Goal: Information Seeking & Learning: Learn about a topic

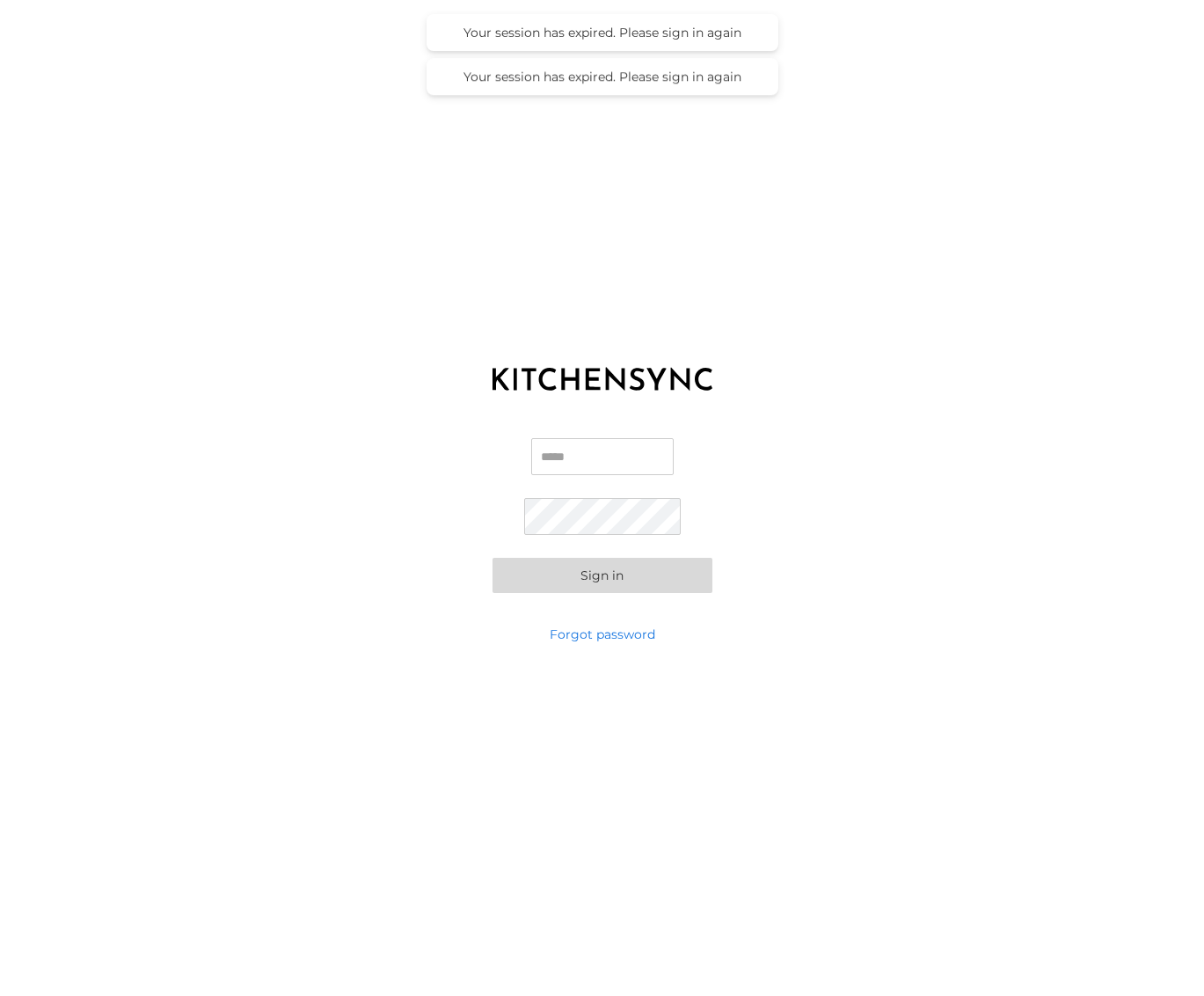
type input "**********"
click at [609, 576] on button "Sign in" at bounding box center [602, 575] width 220 height 35
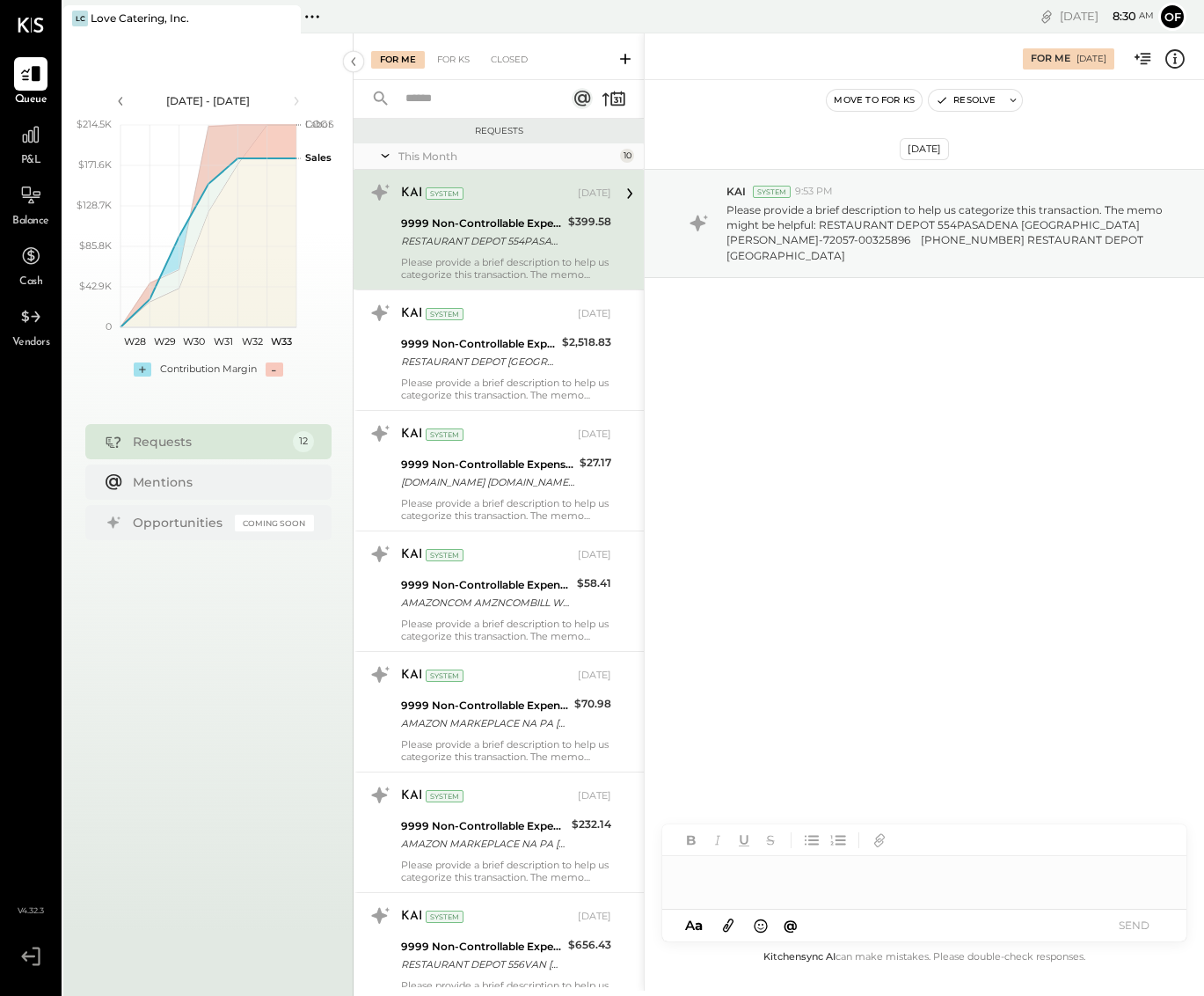
click at [33, 152] on div "P&L" at bounding box center [31, 143] width 33 height 51
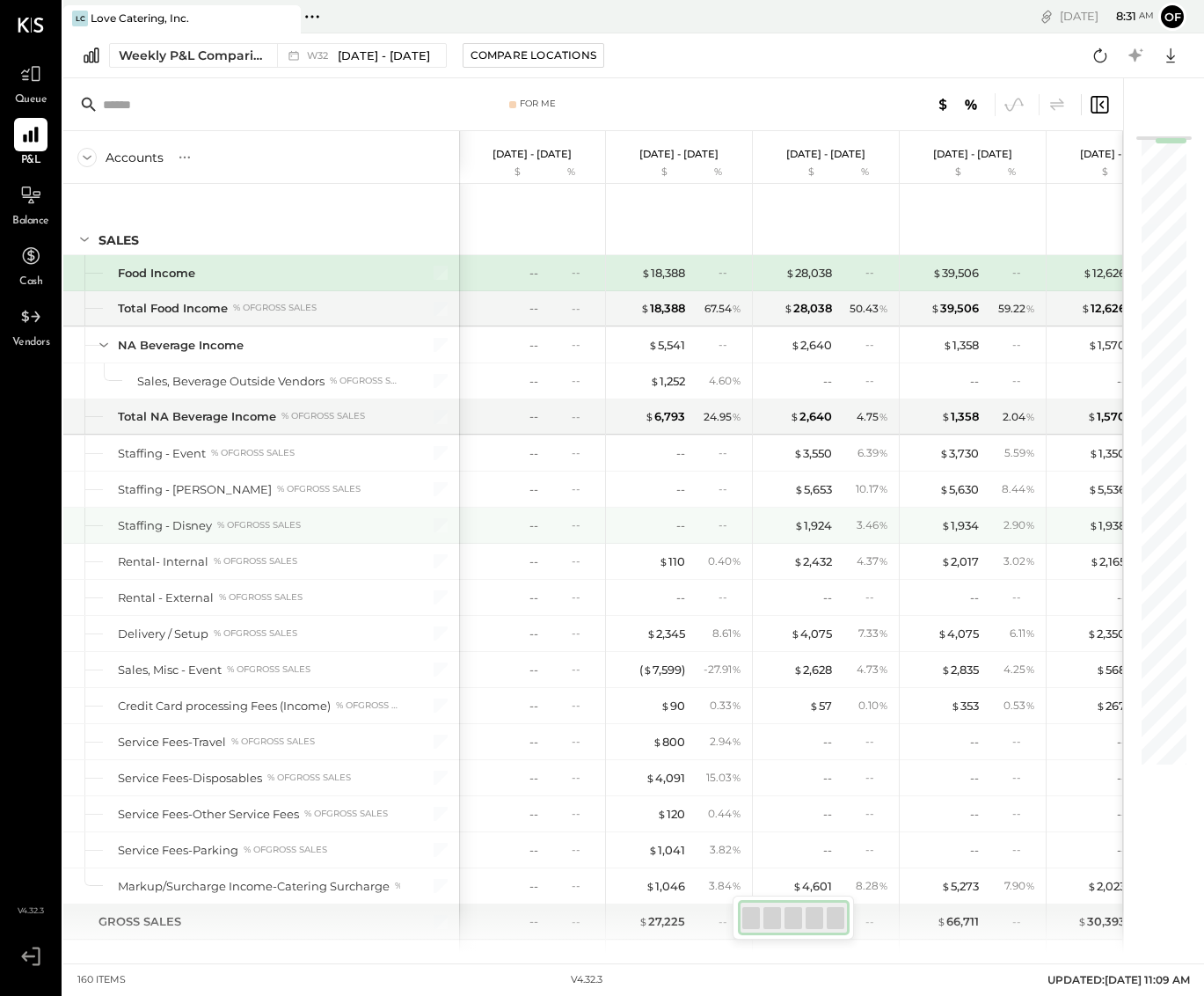
click at [226, 527] on div "% of GROSS SALES" at bounding box center [259, 525] width 84 height 13
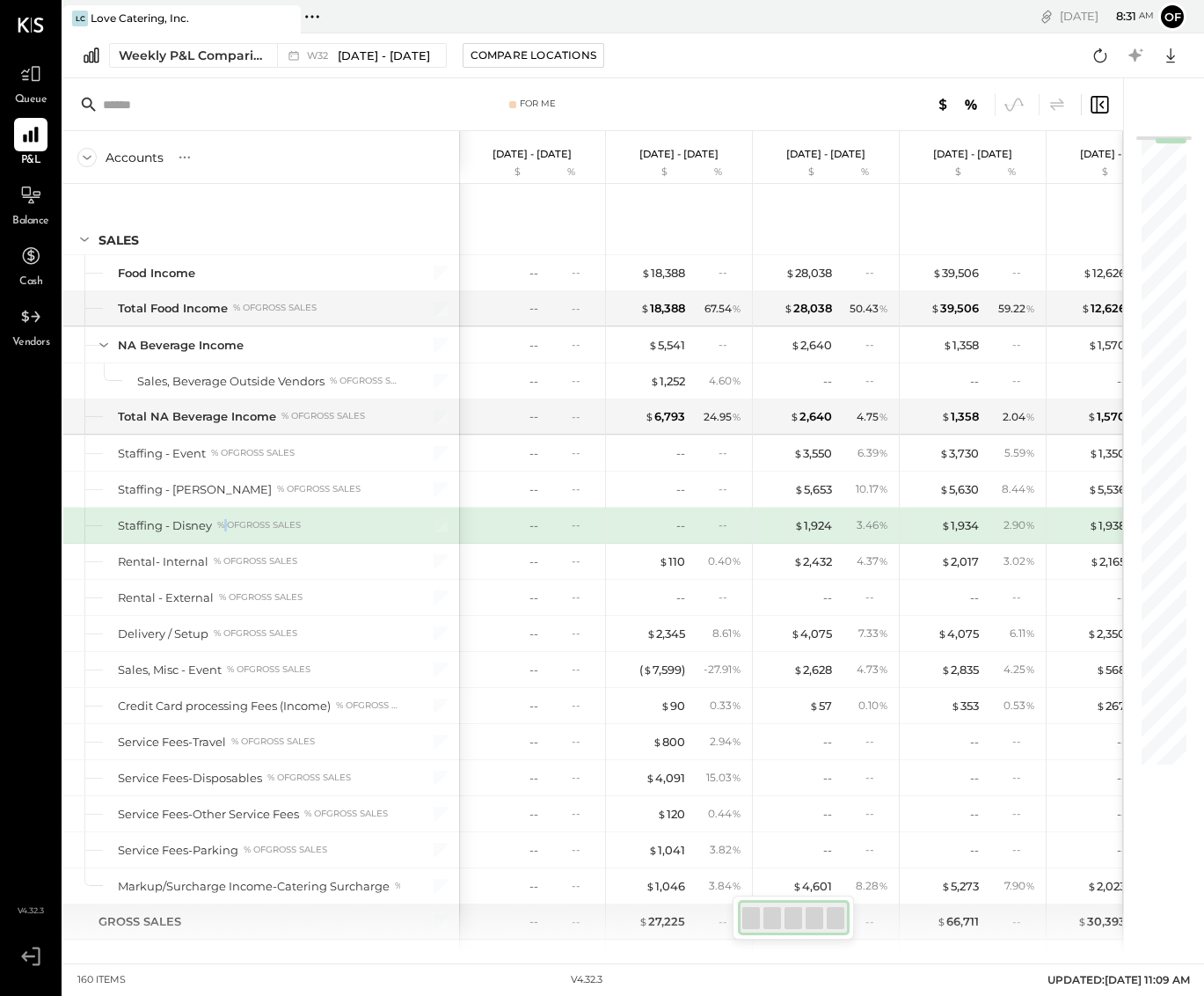
click at [226, 527] on div "% of GROSS SALES" at bounding box center [259, 525] width 84 height 13
click at [186, 60] on div "Weekly P&L Comparison" at bounding box center [192, 56] width 147 height 18
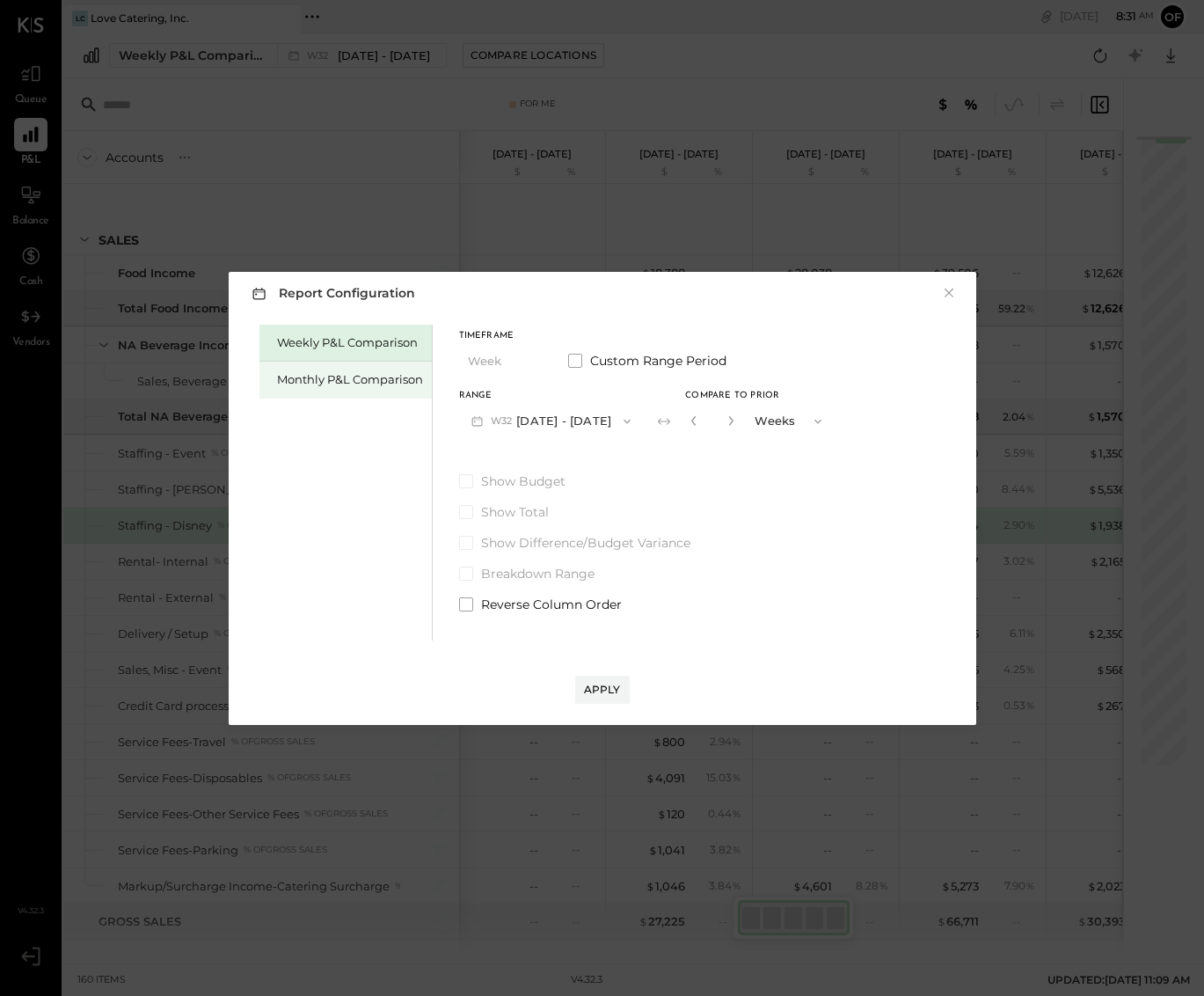
click at [381, 366] on div "Monthly P&L Comparison" at bounding box center [346, 379] width 173 height 37
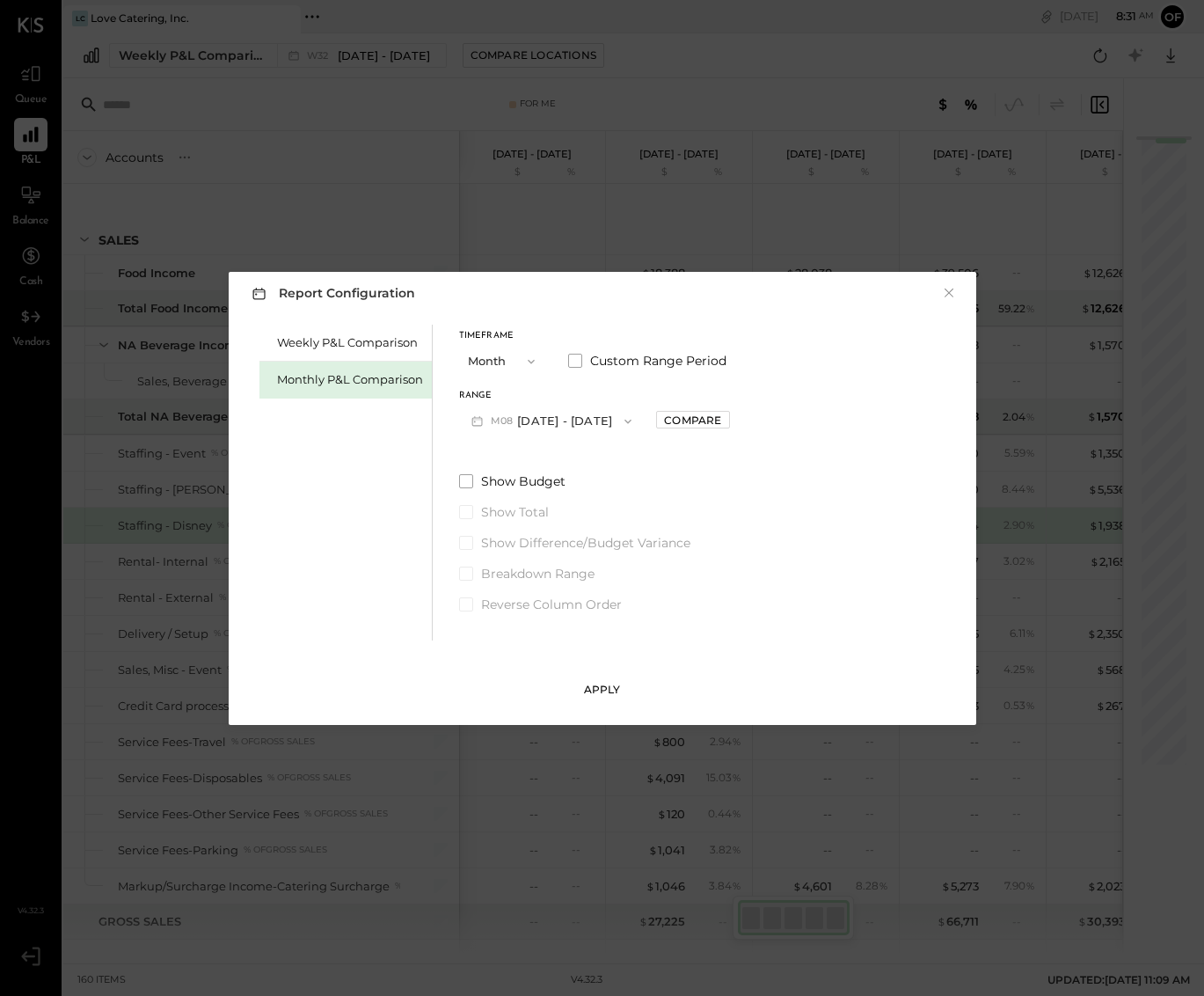
click at [592, 685] on div "Apply" at bounding box center [602, 689] width 37 height 15
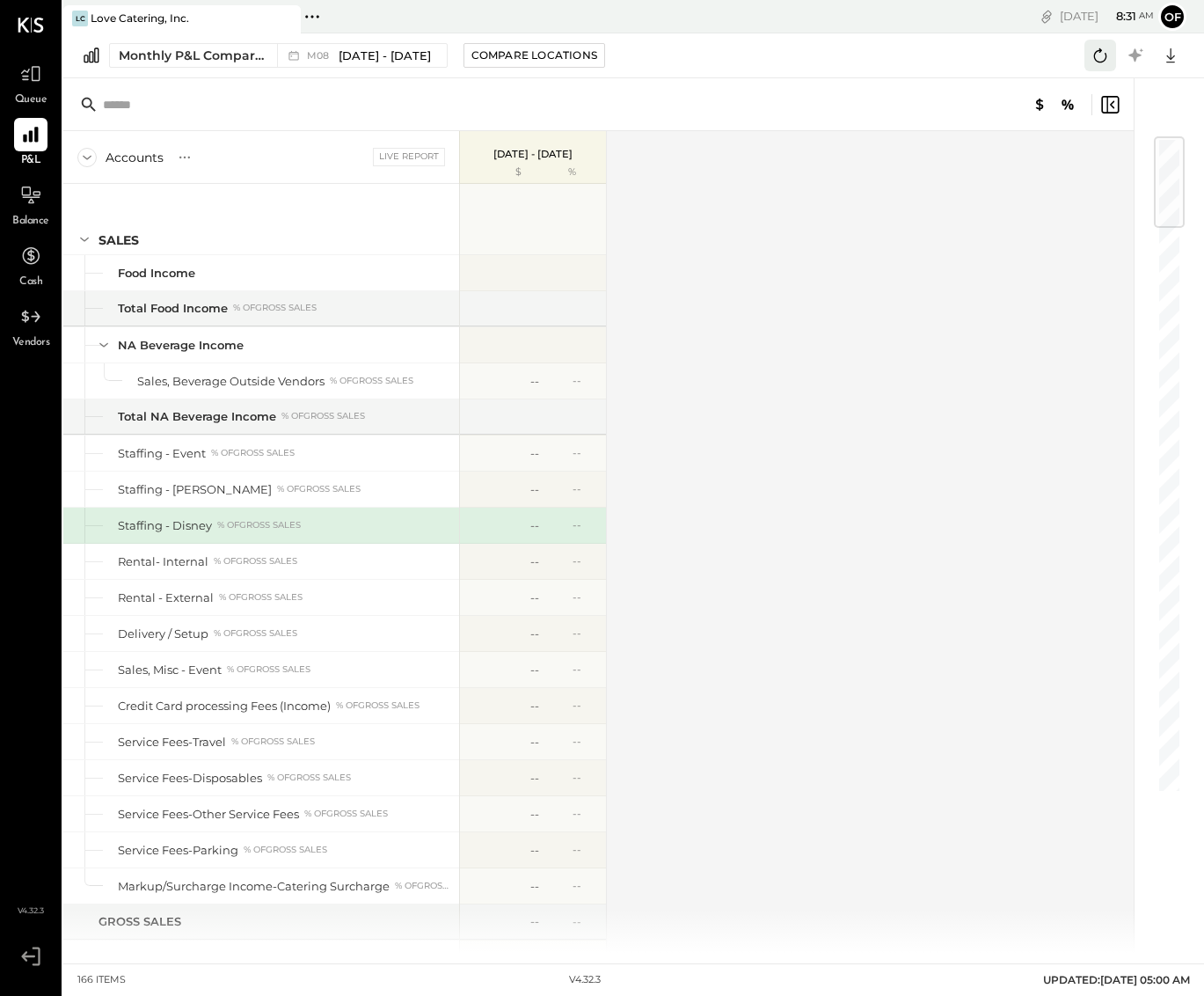
click at [1103, 49] on icon at bounding box center [1100, 55] width 22 height 22
click at [366, 46] on div "M08 [DATE] - [DATE]" at bounding box center [357, 55] width 161 height 22
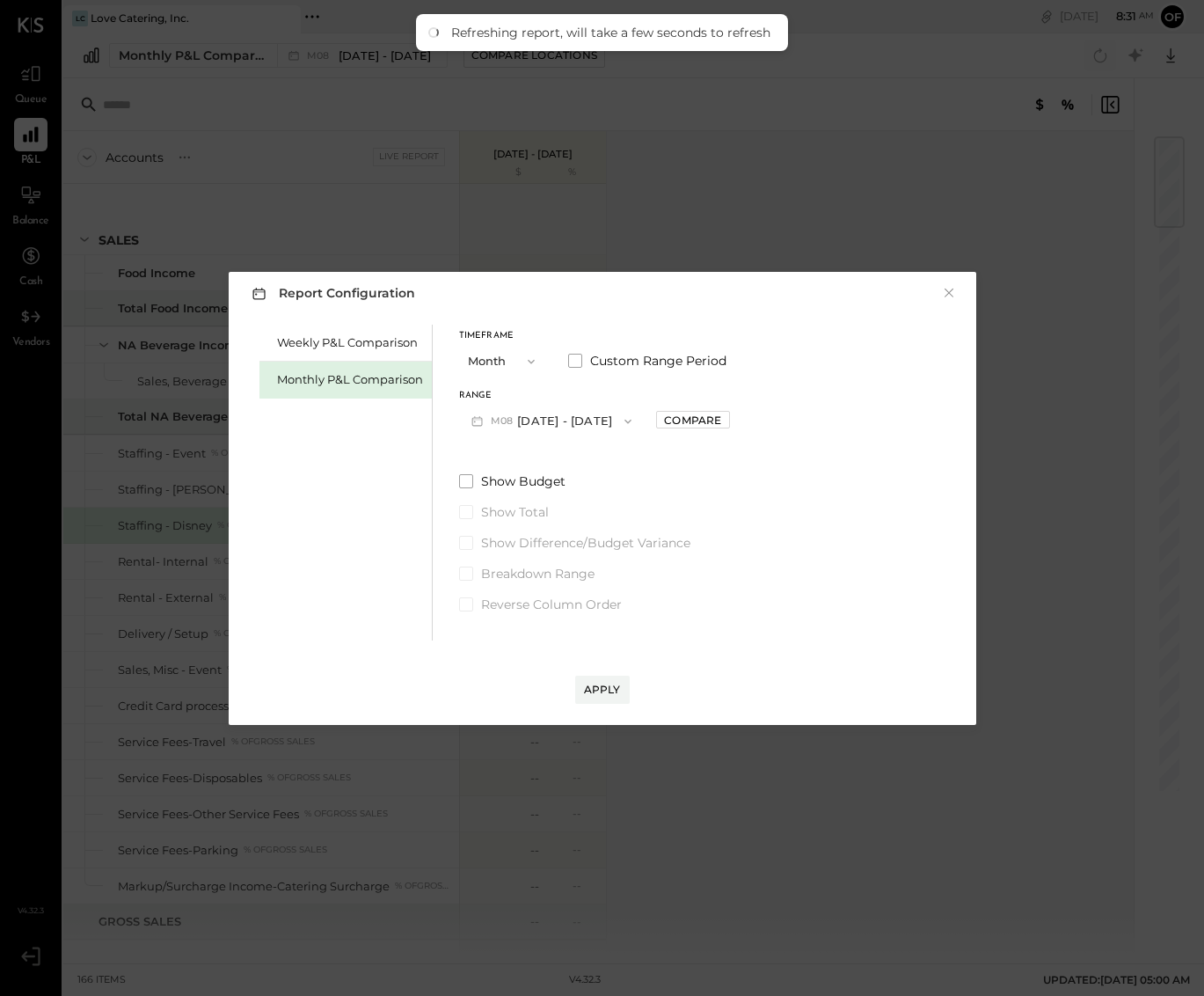
click at [621, 423] on icon "button" at bounding box center [628, 422] width 14 height 14
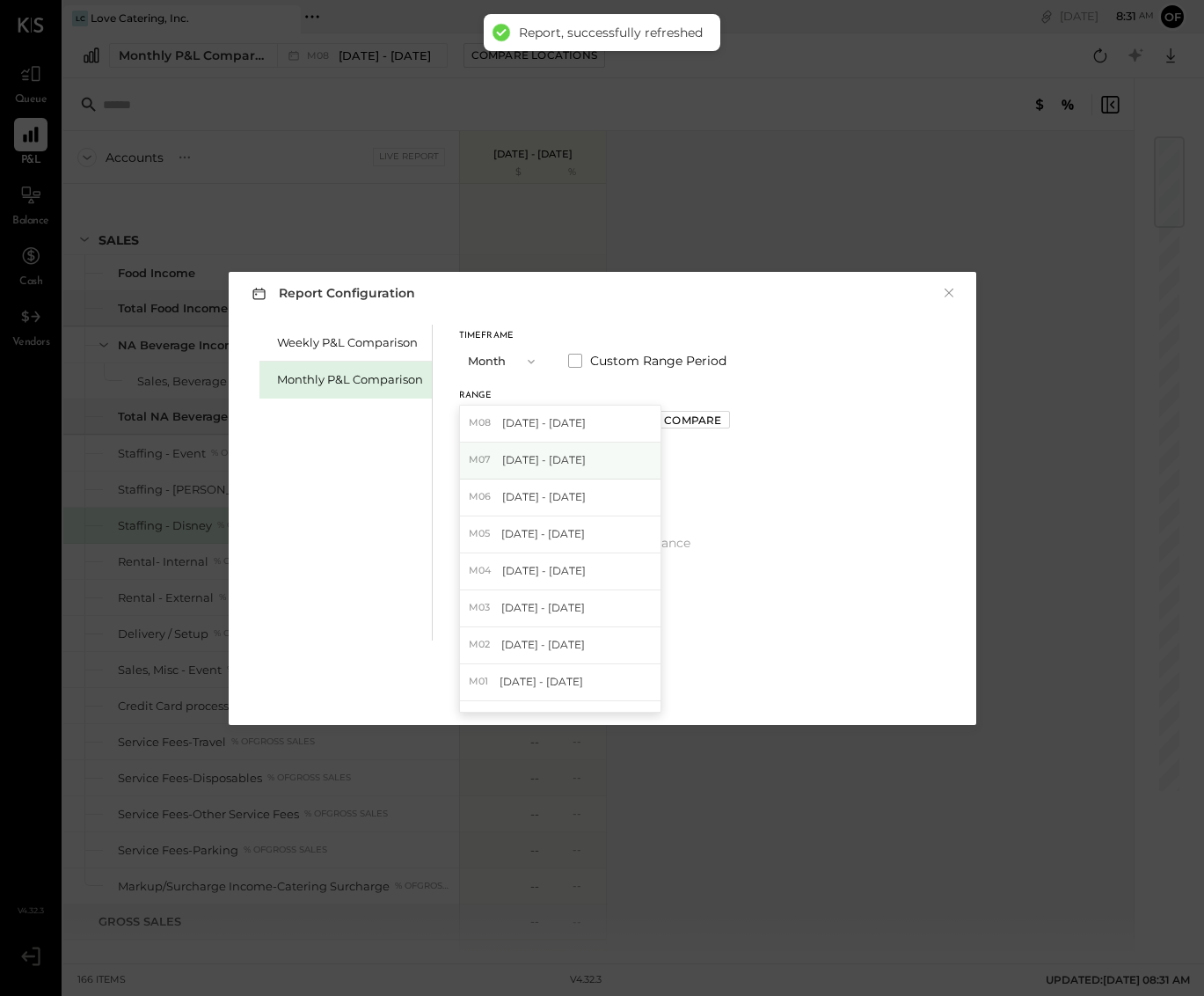
click at [568, 458] on span "[DATE] - [DATE]" at bounding box center [544, 459] width 84 height 15
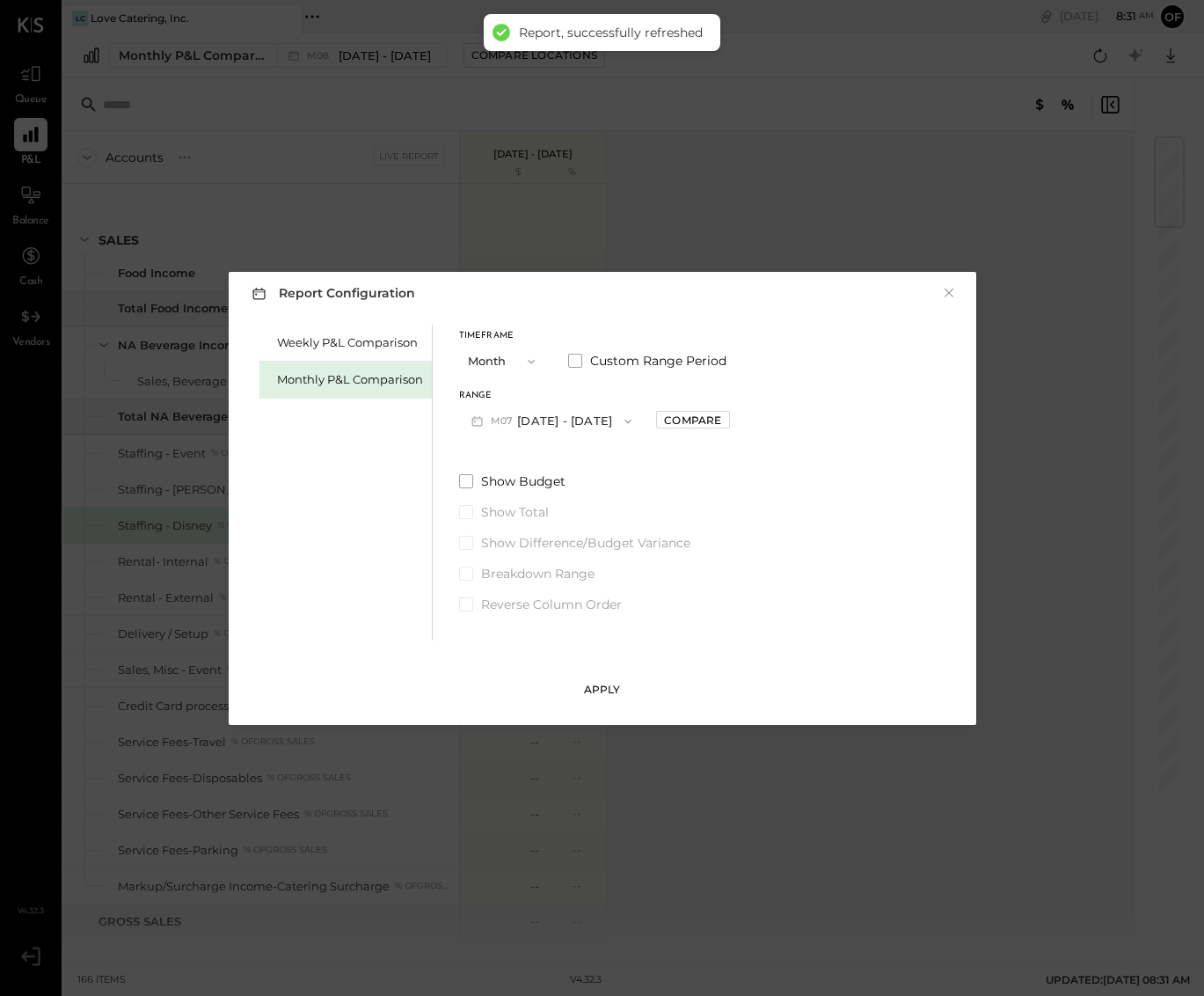
click at [609, 688] on div "Apply" at bounding box center [602, 689] width 37 height 15
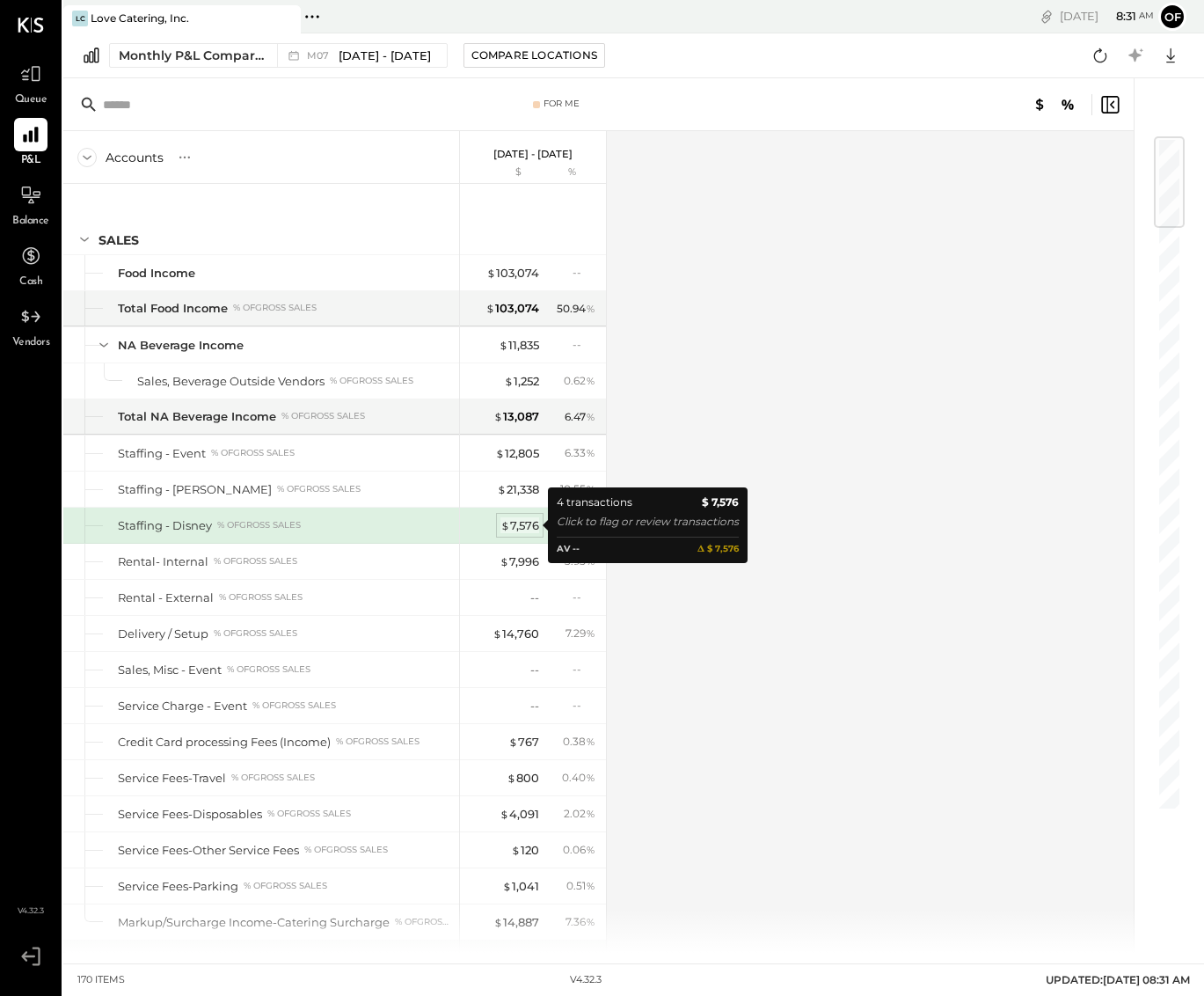
click at [520, 526] on div "$ 7,576" at bounding box center [519, 526] width 39 height 17
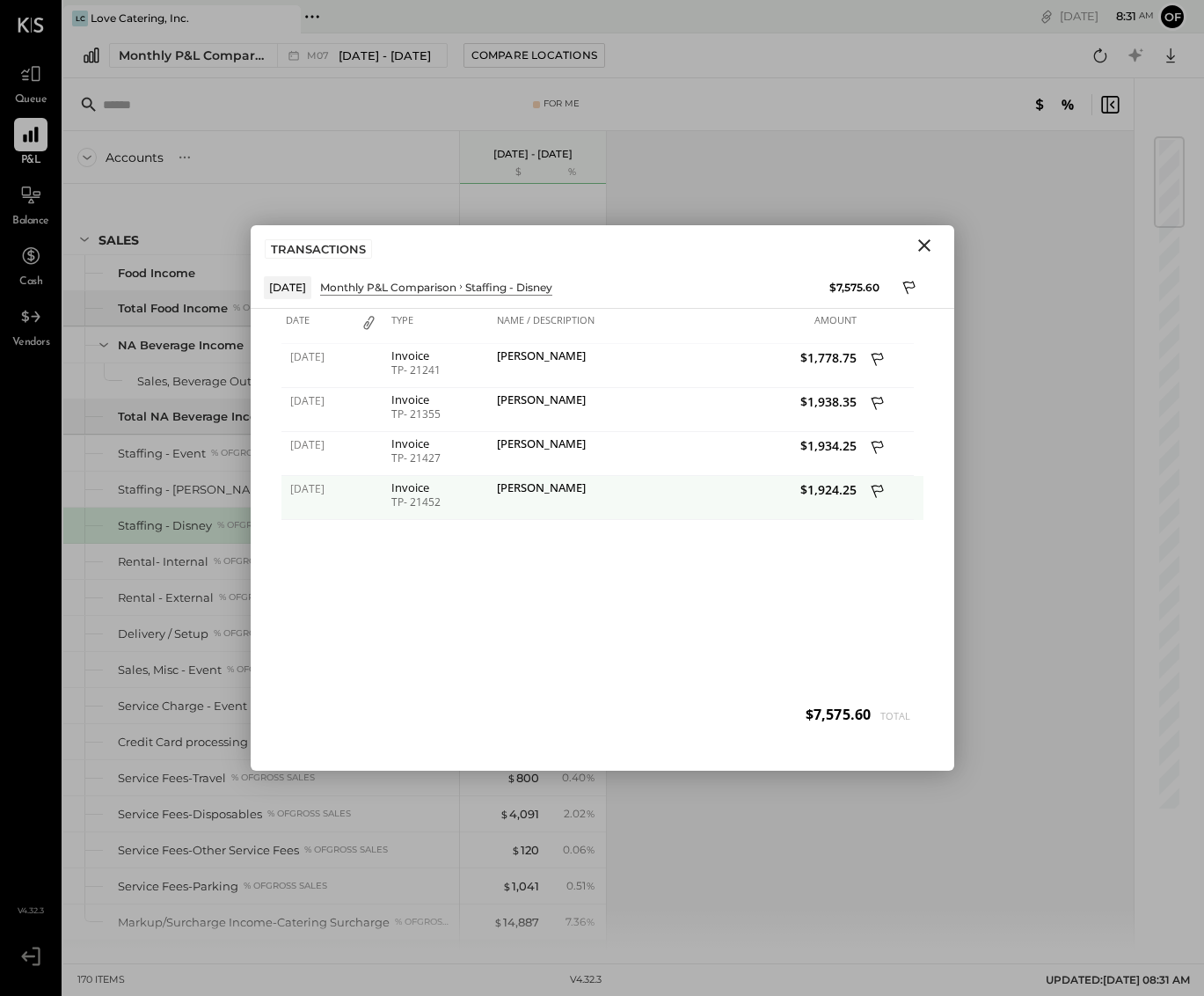
click at [518, 485] on div "[PERSON_NAME]" at bounding box center [585, 489] width 176 height 17
click at [412, 496] on div "TP- 21452" at bounding box center [440, 502] width 97 height 13
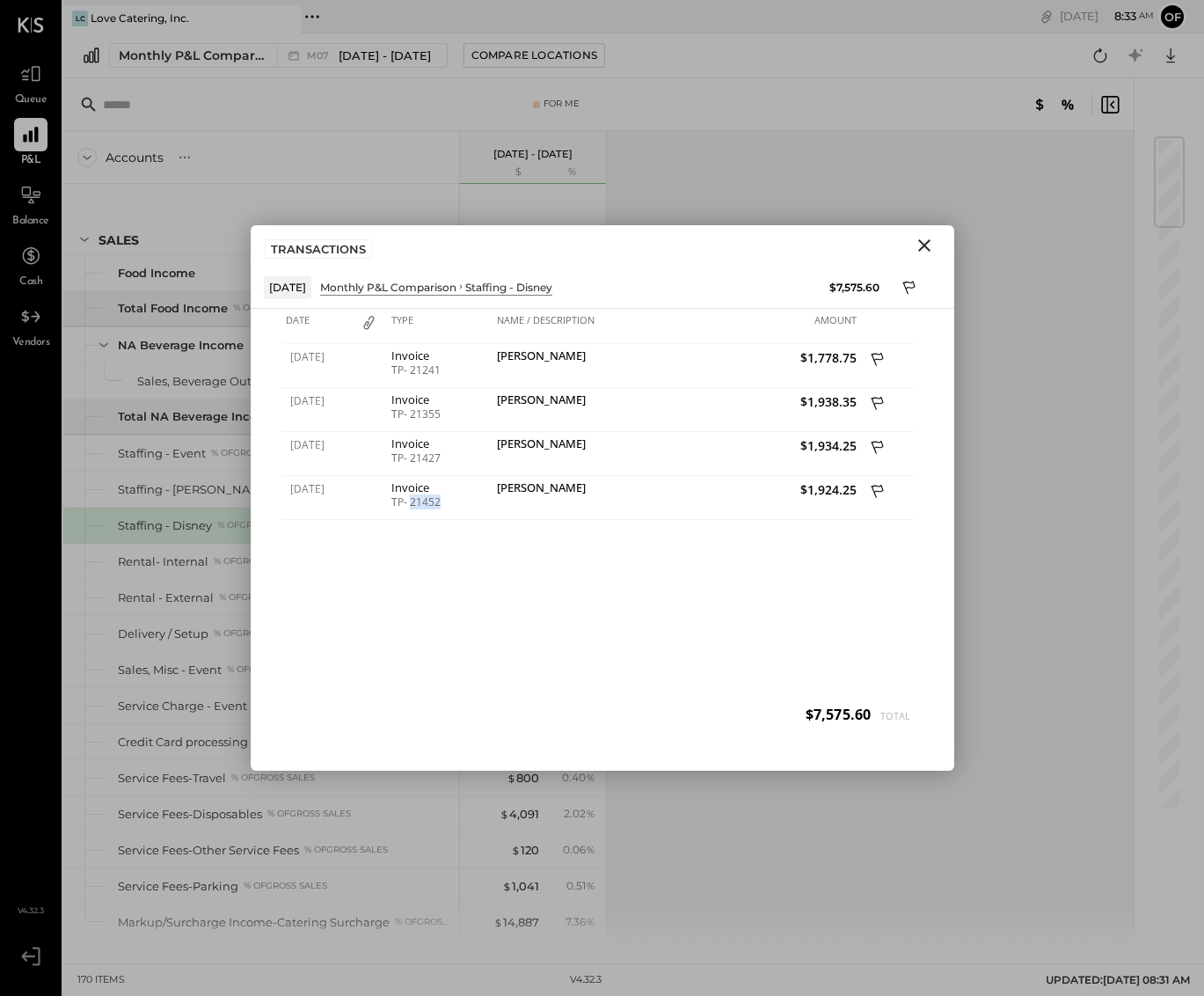
click at [934, 245] on icon "Close" at bounding box center [924, 245] width 21 height 21
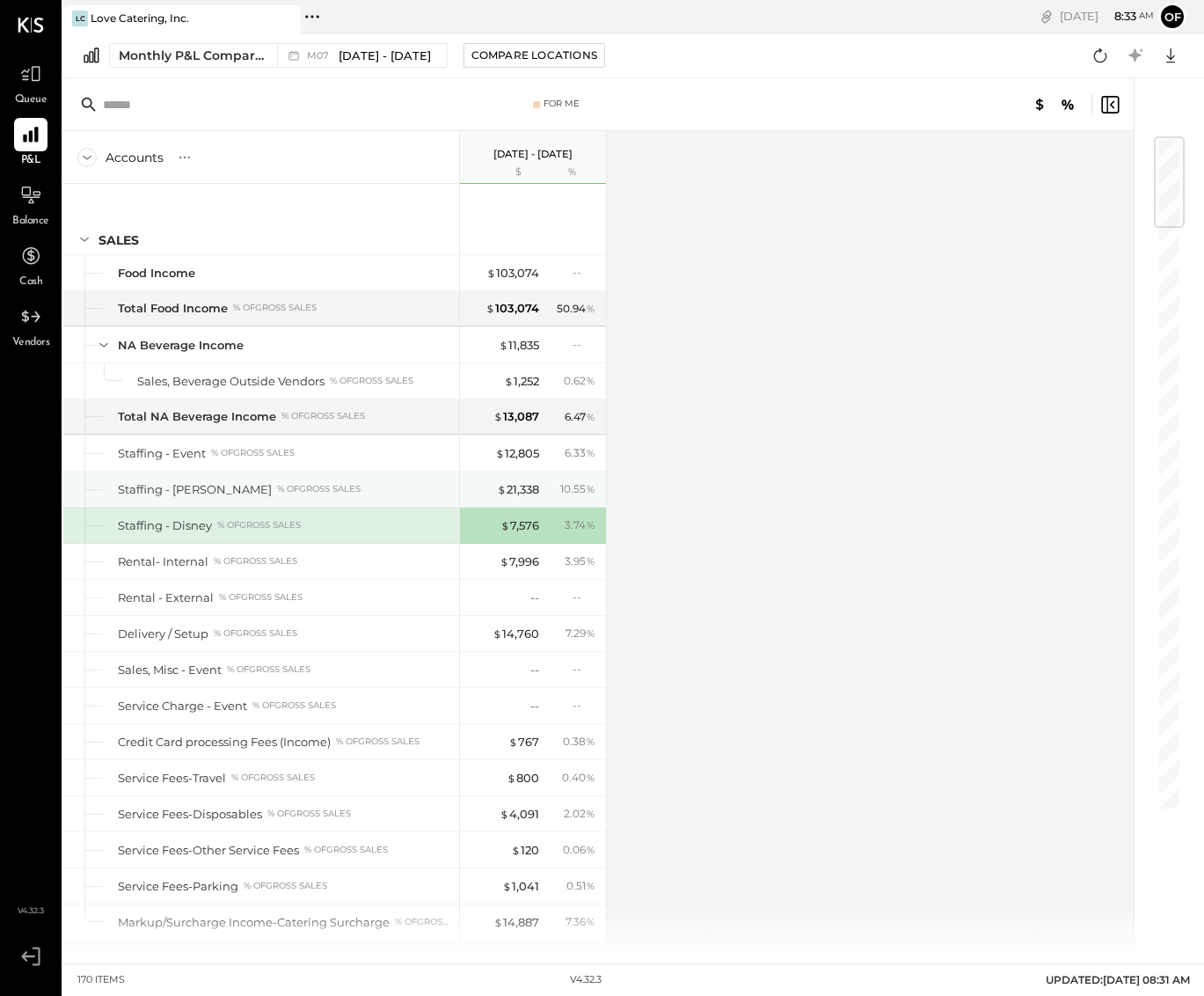
click at [279, 489] on div "% of GROSS SALES" at bounding box center [318, 489] width 84 height 13
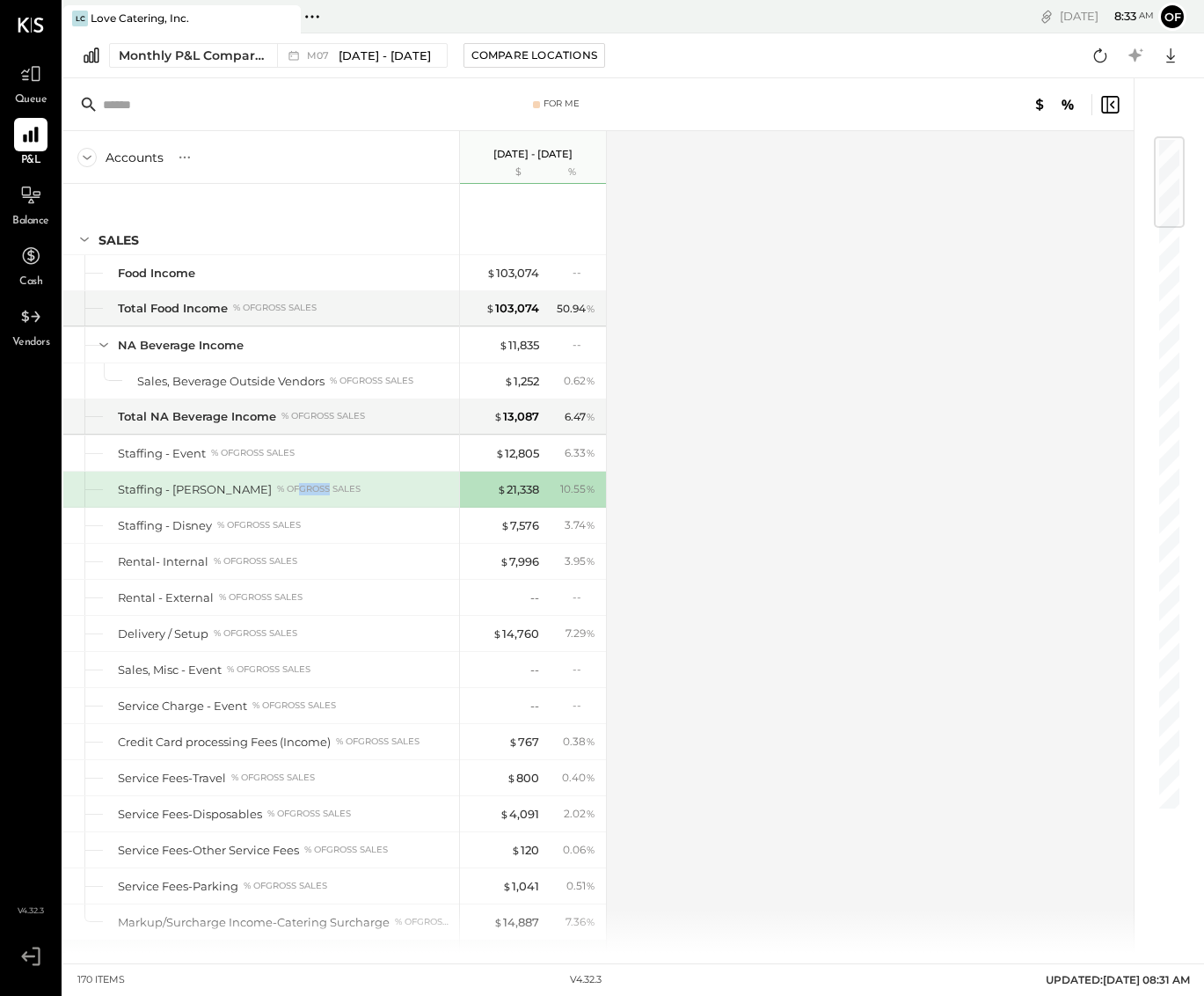
click at [279, 489] on div "% of GROSS SALES" at bounding box center [318, 489] width 84 height 13
click at [518, 490] on div "$ 21,338" at bounding box center [518, 489] width 42 height 17
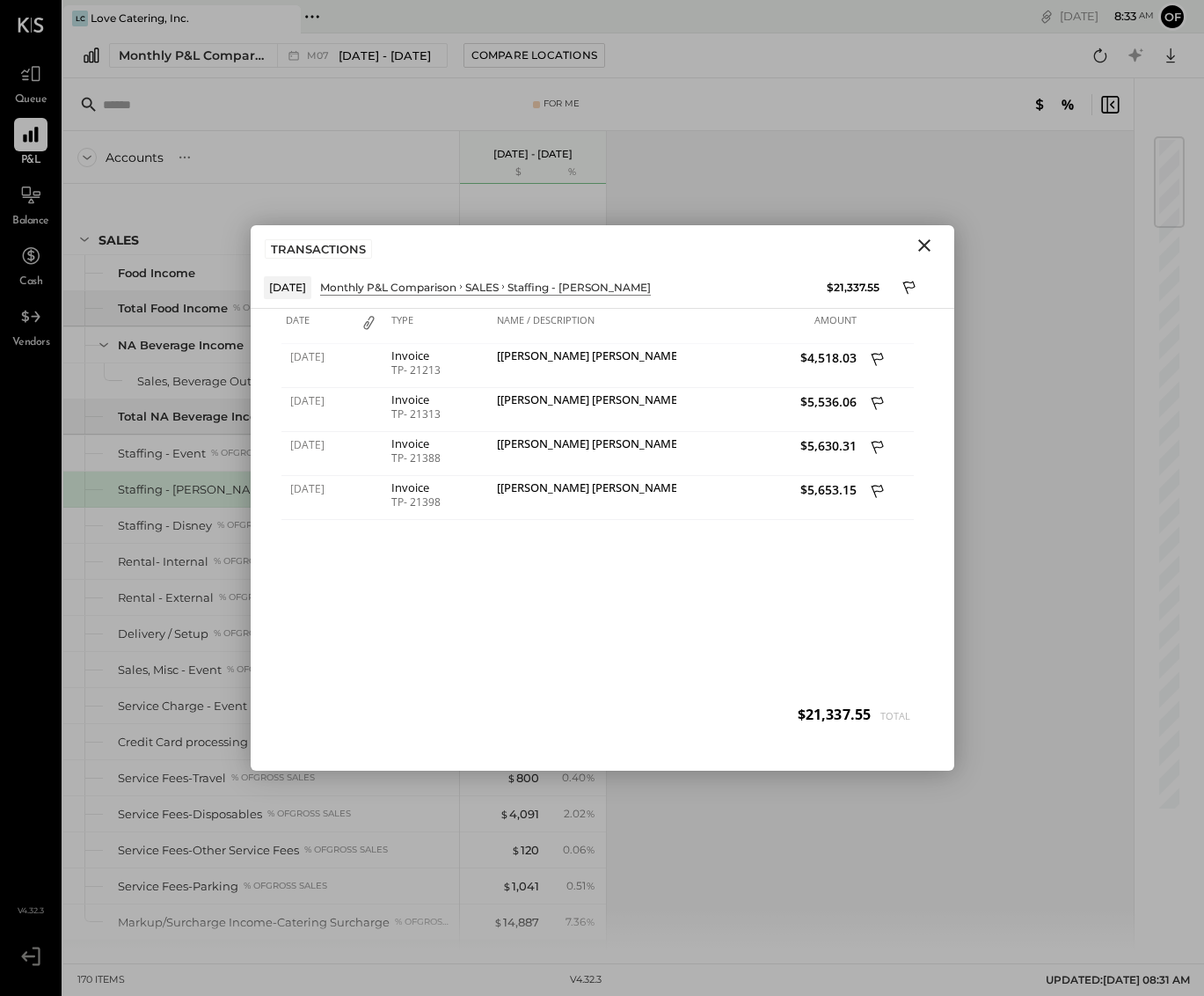
click at [916, 236] on icon "Close" at bounding box center [924, 245] width 21 height 21
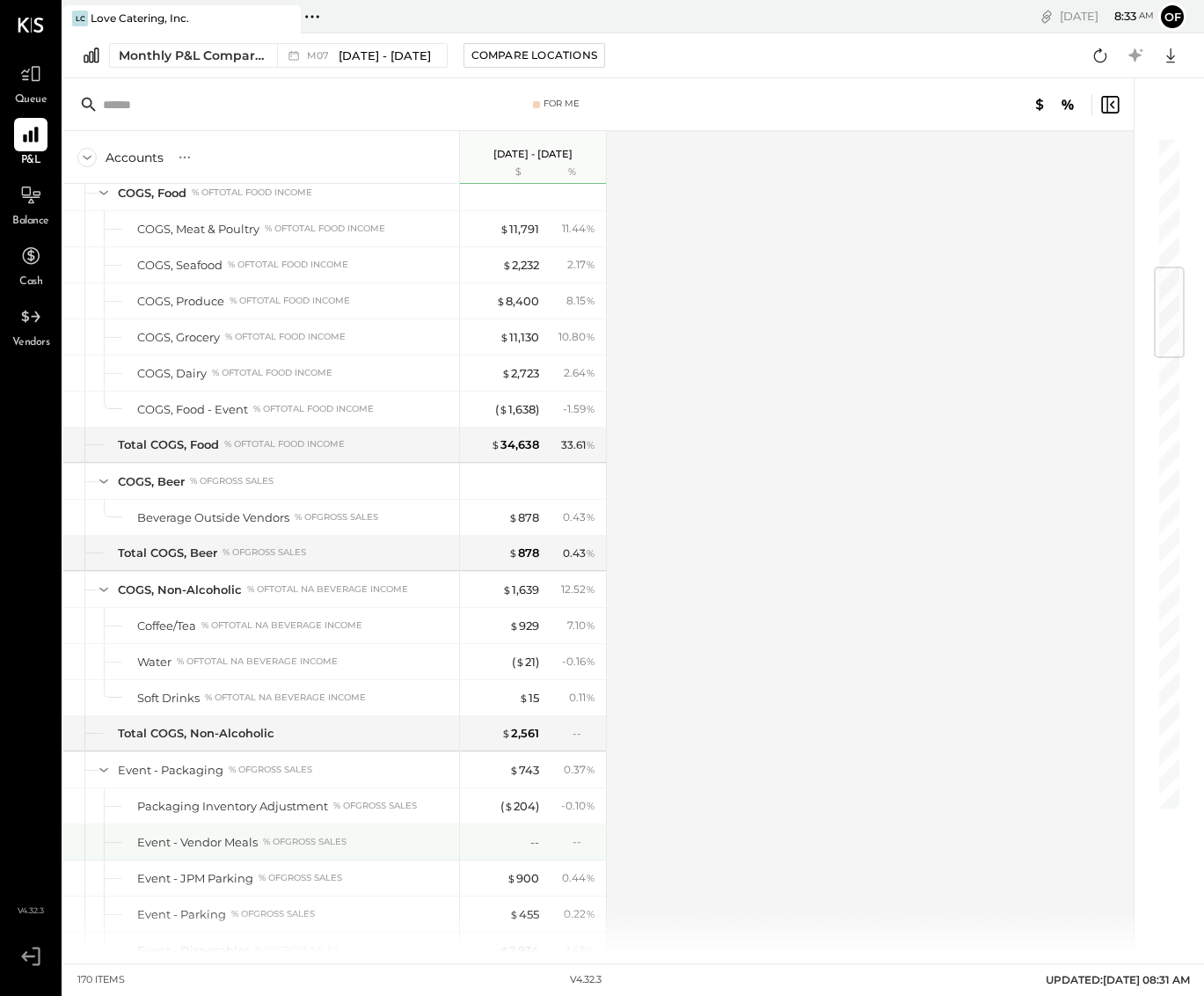
scroll to position [1092, 0]
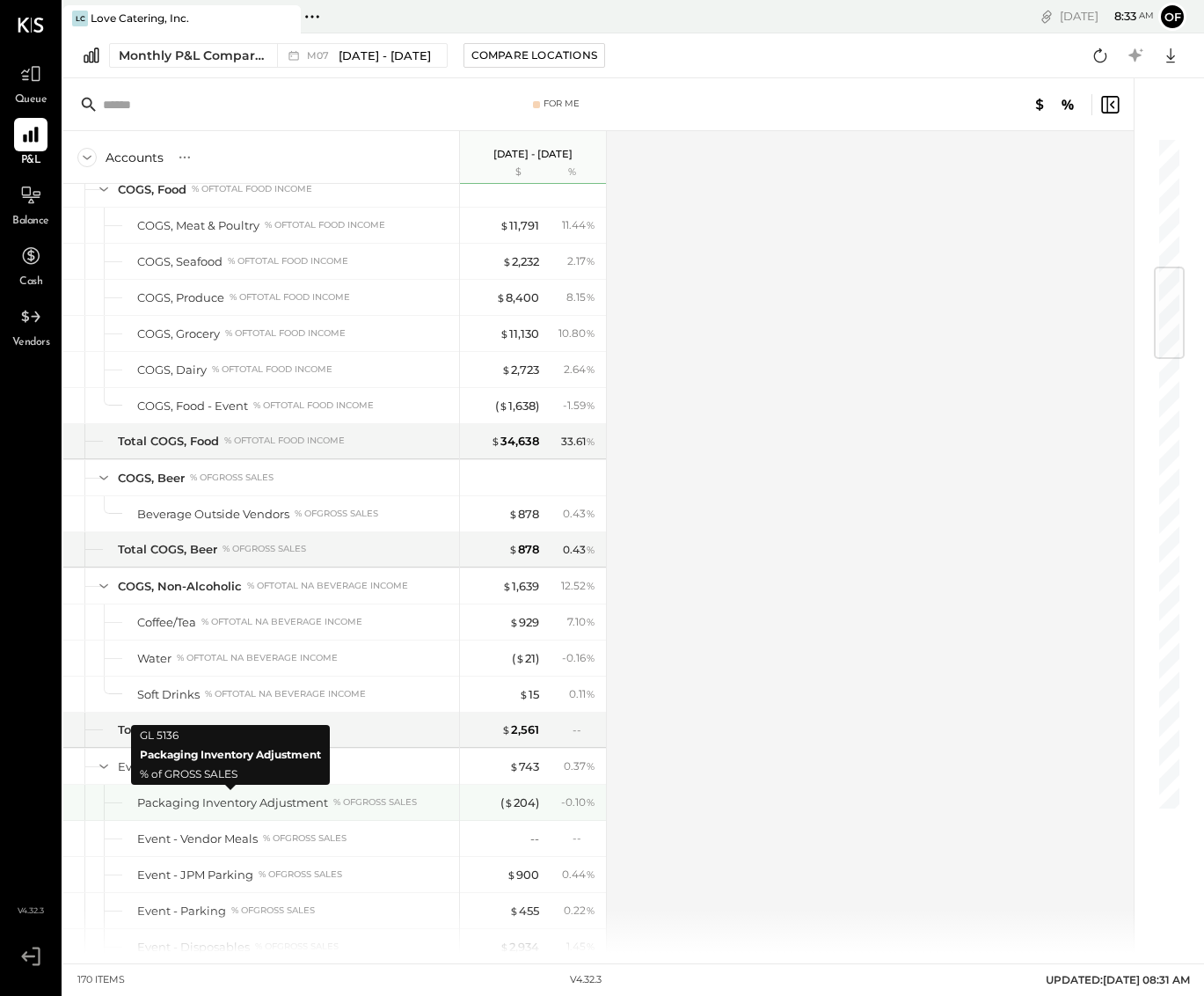
click at [315, 805] on div "Packaging Inventory Adjustment" at bounding box center [233, 803] width 190 height 17
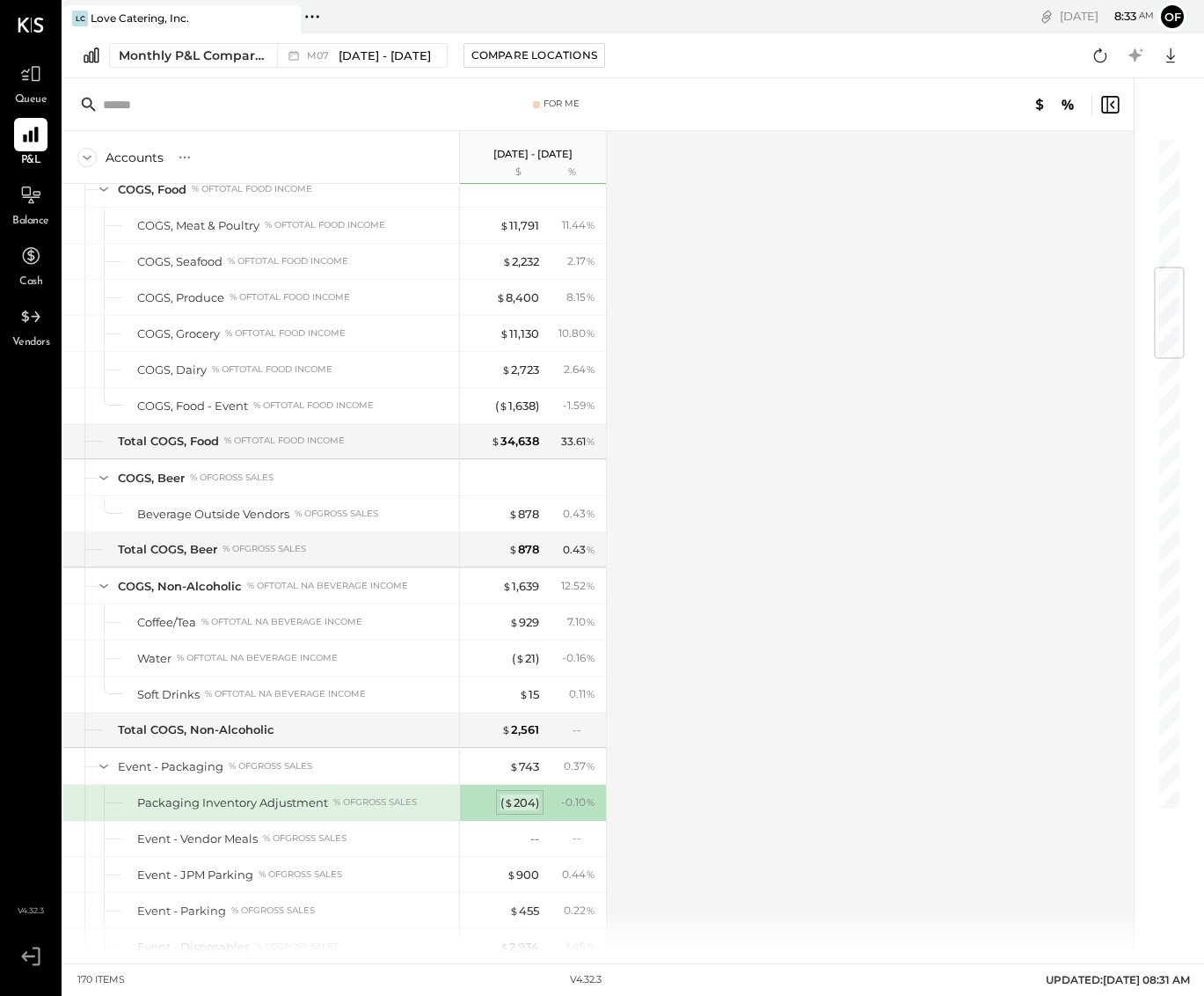
click at [510, 797] on span "$" at bounding box center [509, 803] width 10 height 14
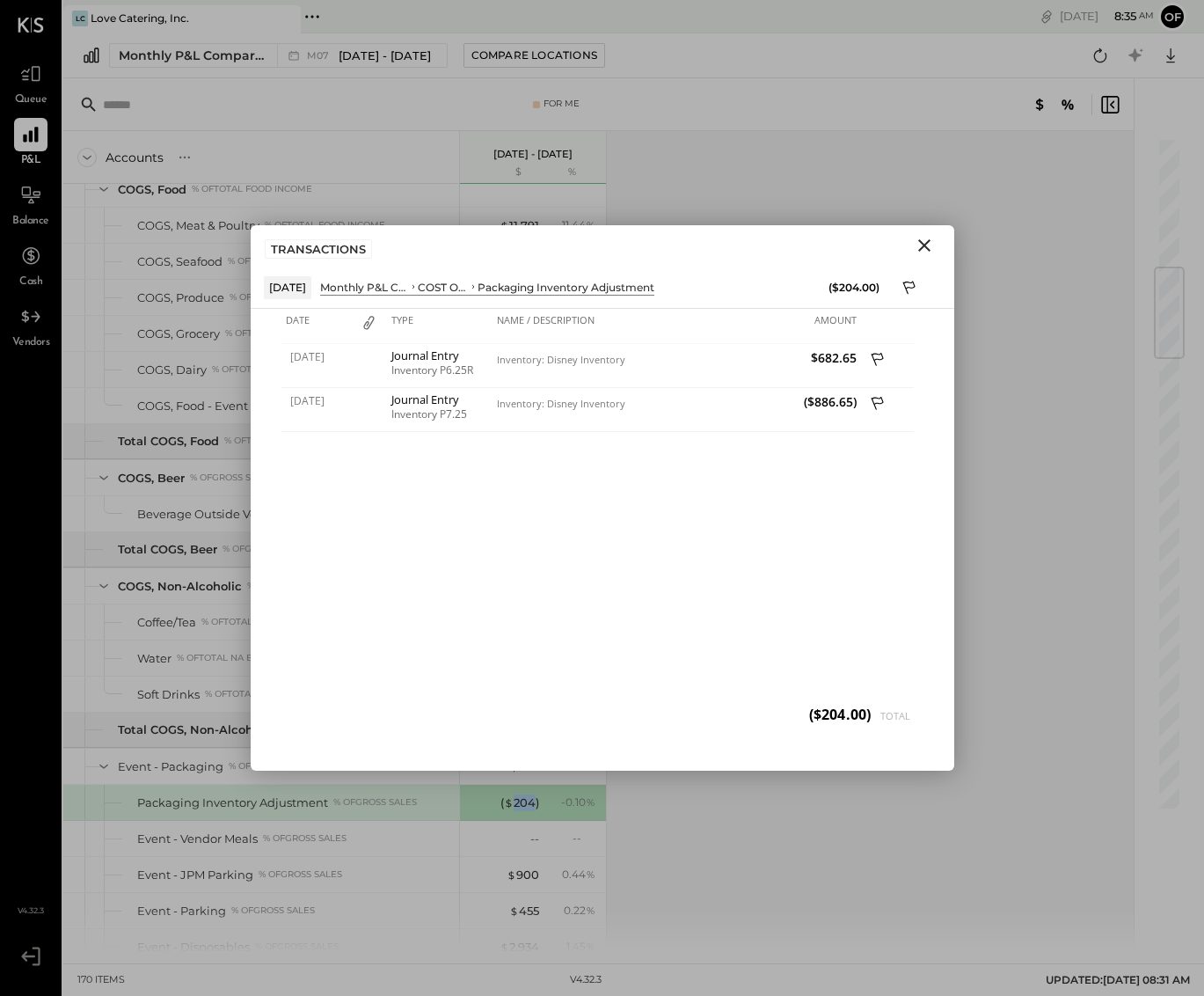
click at [917, 238] on icon "Close" at bounding box center [924, 245] width 21 height 21
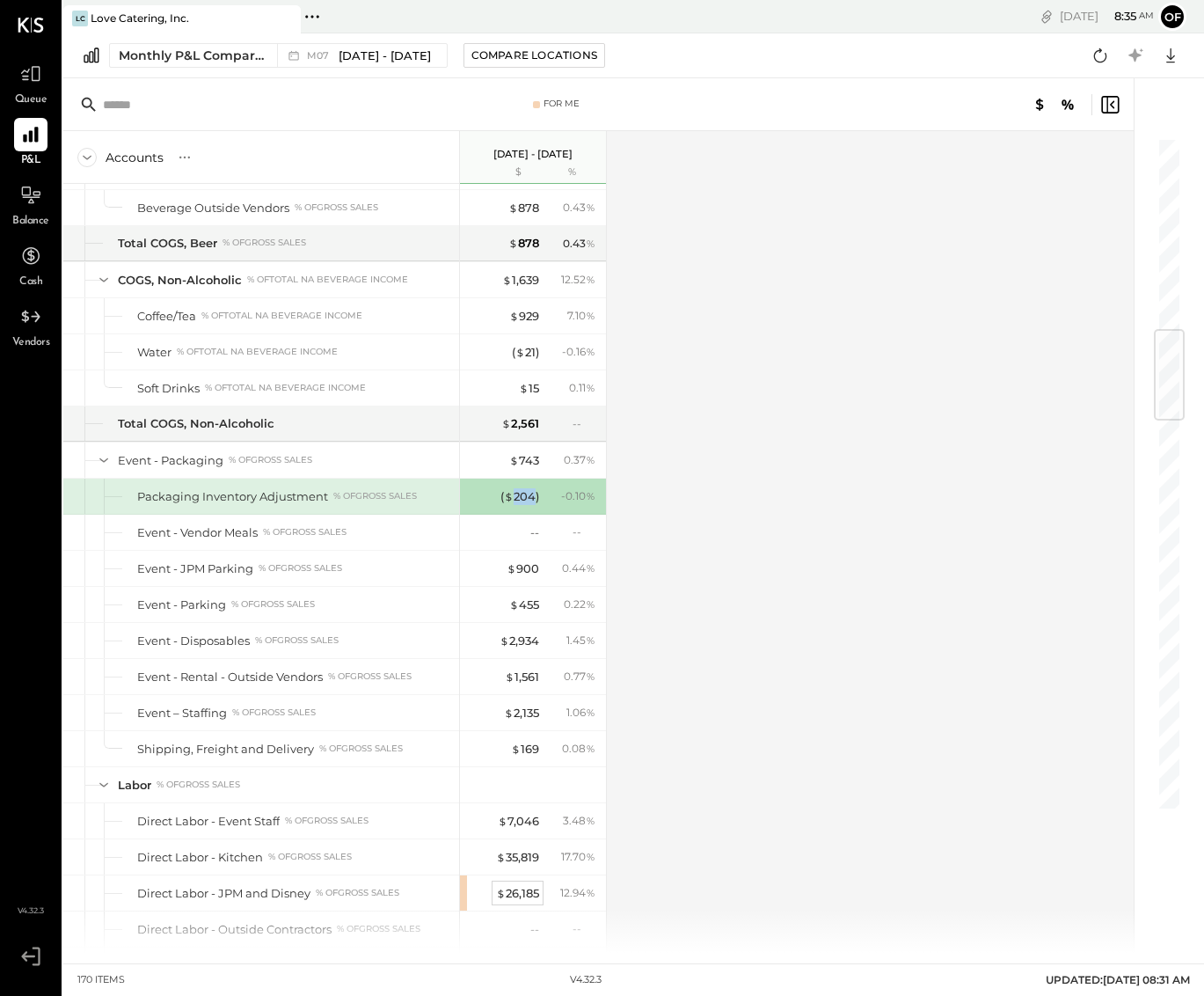
scroll to position [1608, 0]
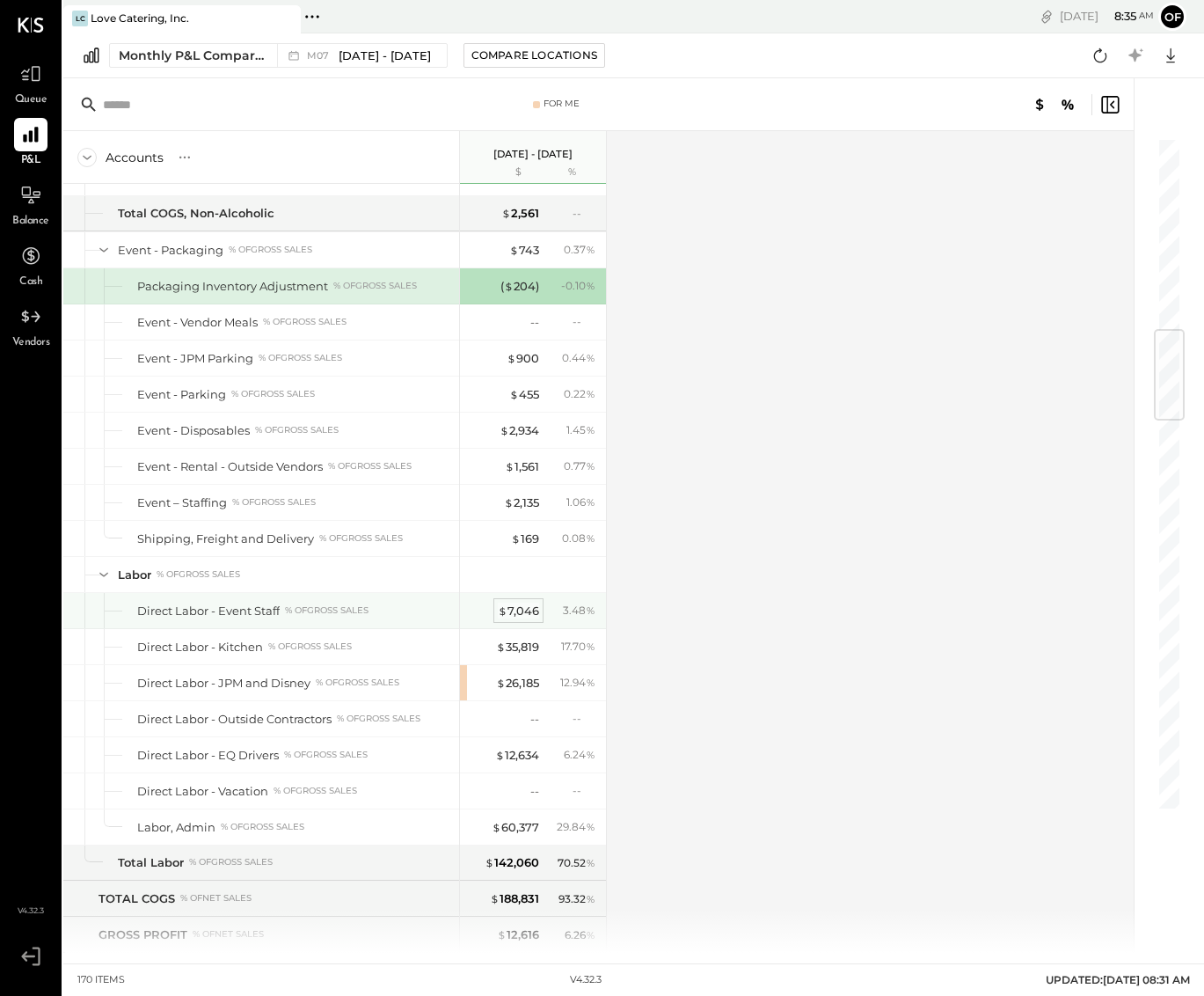
click at [518, 609] on div "$ 7,046" at bounding box center [518, 610] width 41 height 17
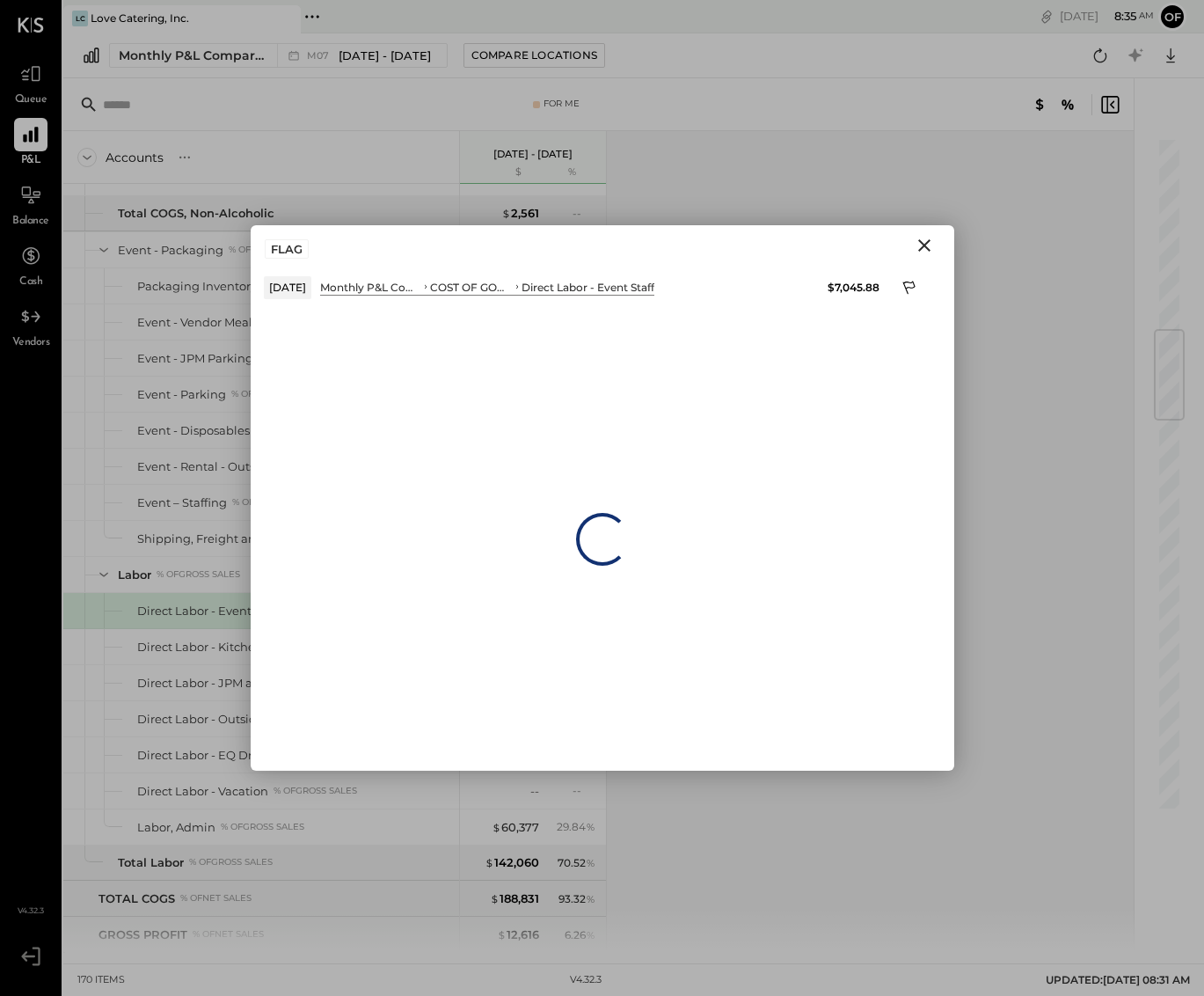
click at [518, 609] on div "Loading…" at bounding box center [602, 539] width 704 height 463
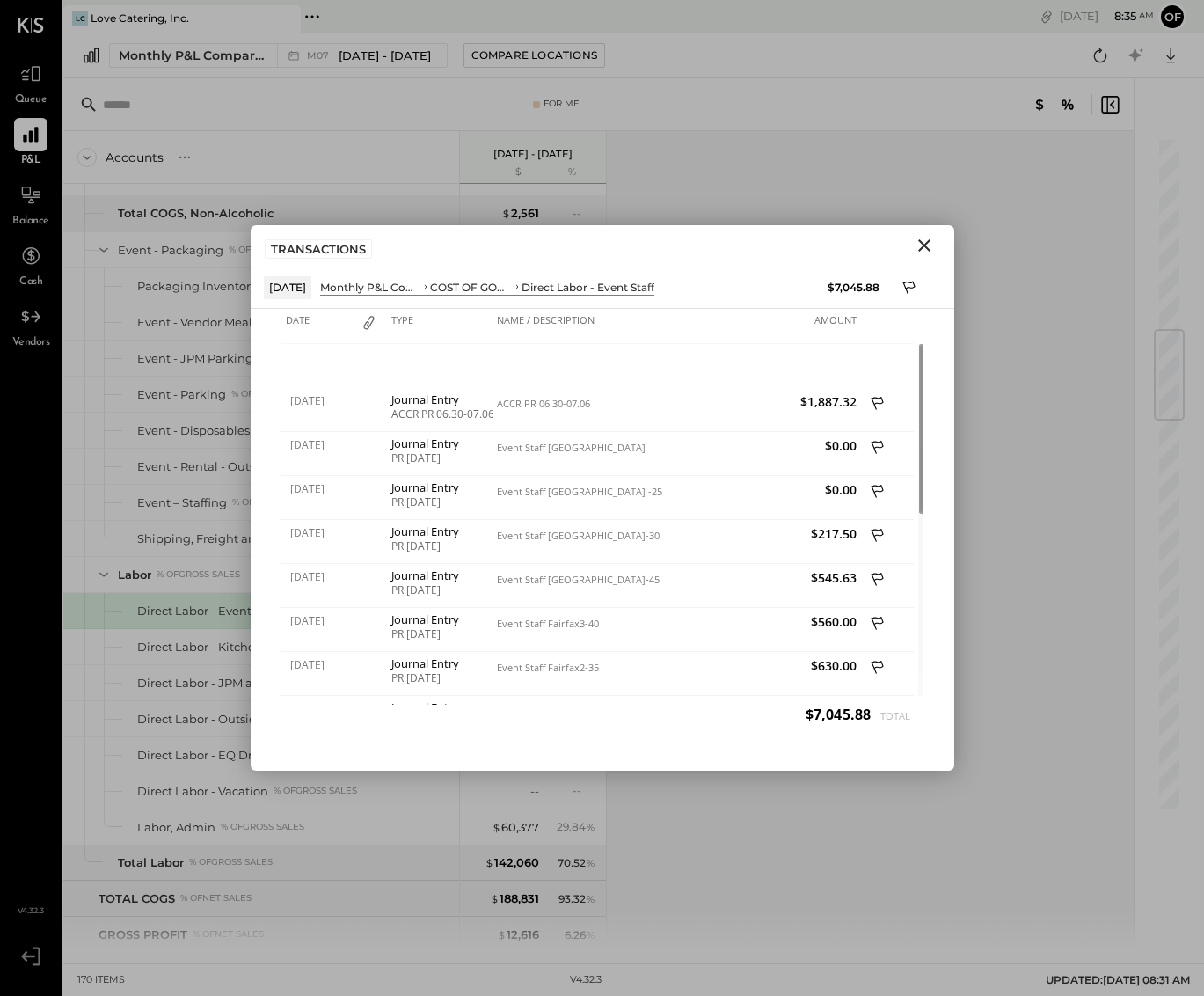
click at [928, 245] on icon "Close" at bounding box center [924, 245] width 21 height 21
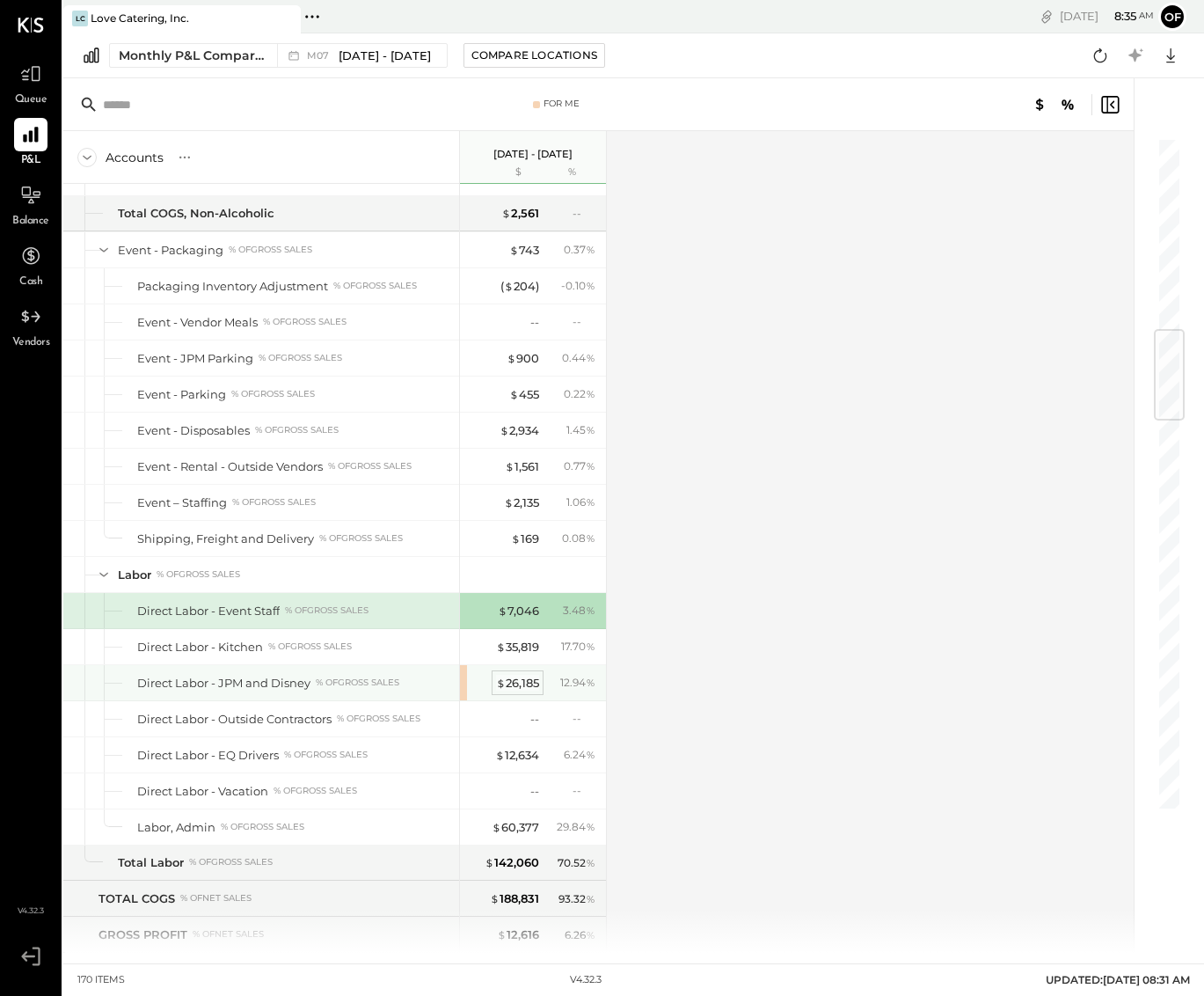
click at [522, 680] on div "$ 26,185" at bounding box center [518, 683] width 43 height 17
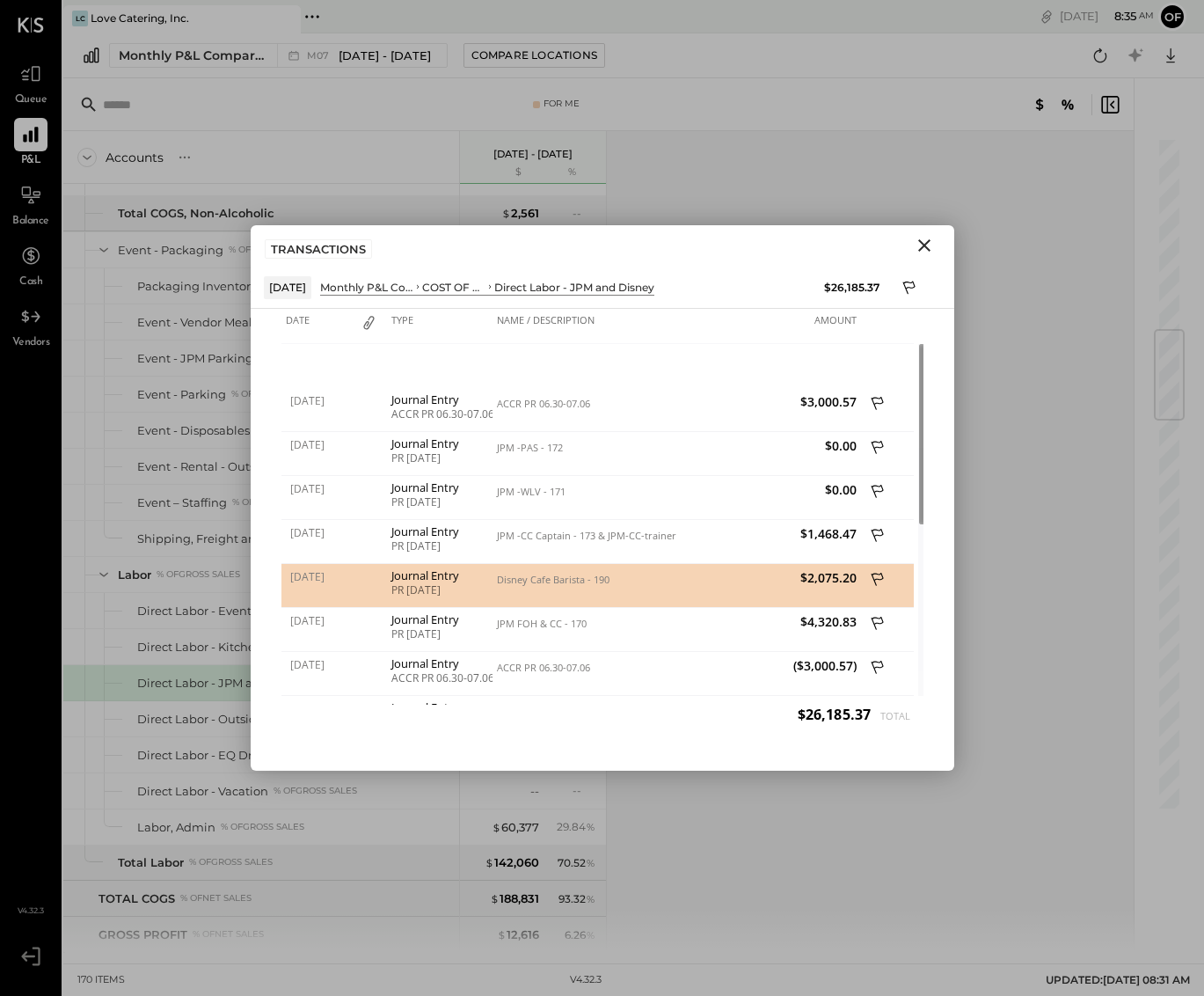
click at [928, 244] on icon "Close" at bounding box center [924, 245] width 21 height 21
